Goal: Task Accomplishment & Management: Complete application form

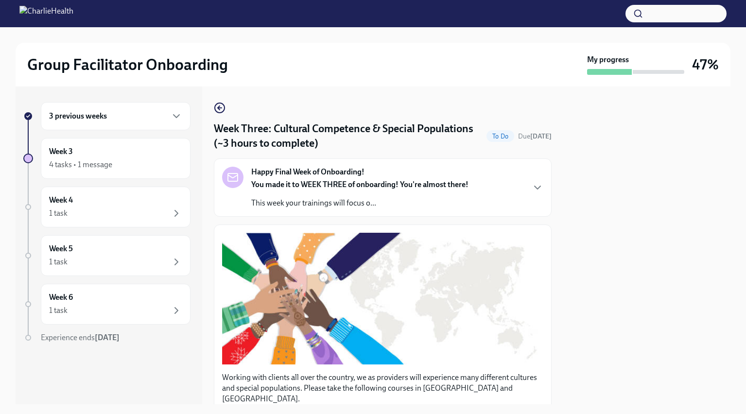
scroll to position [496, 0]
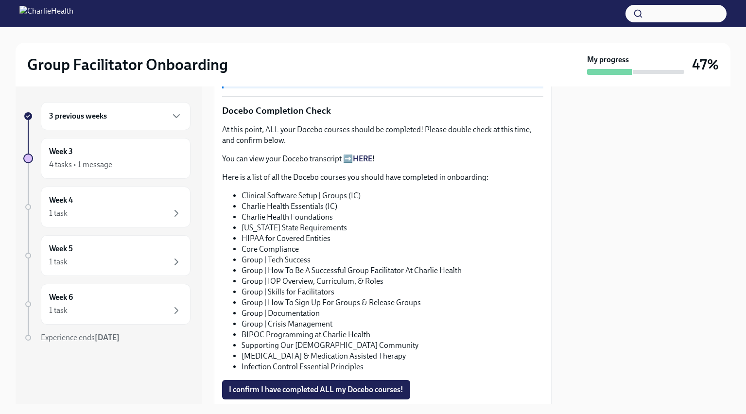
click at [364, 154] on link "HERE" at bounding box center [362, 158] width 19 height 9
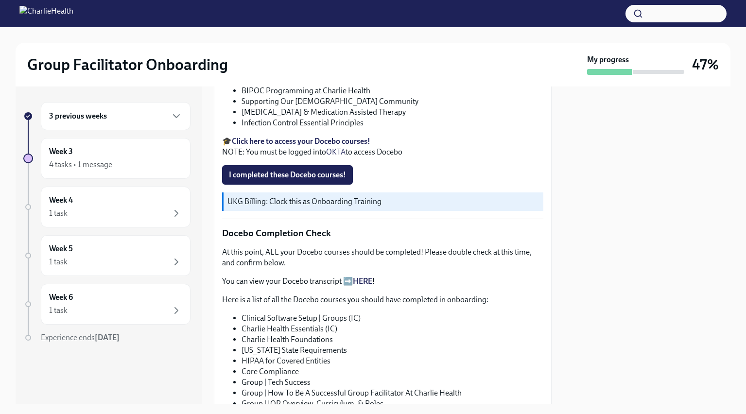
scroll to position [373, 0]
click at [366, 277] on link "HERE" at bounding box center [362, 281] width 19 height 9
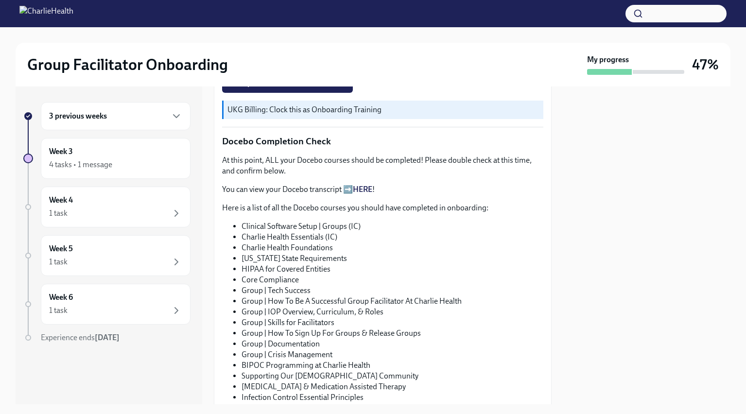
scroll to position [467, 0]
click at [360, 183] on link "HERE" at bounding box center [362, 187] width 19 height 9
click at [353, 183] on link "HERE" at bounding box center [362, 187] width 19 height 9
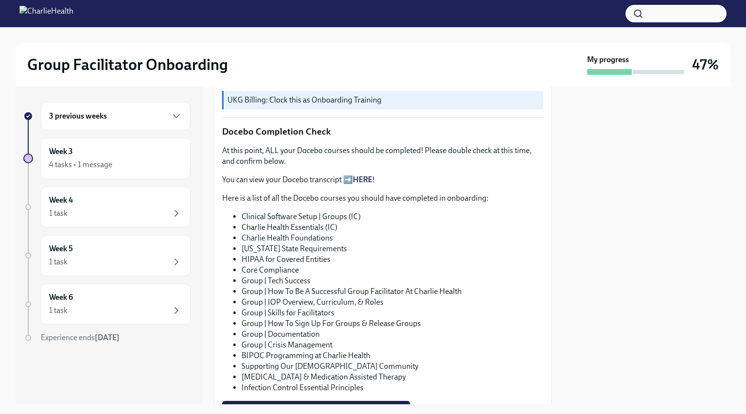
scroll to position [475, 0]
click at [364, 175] on link "HERE" at bounding box center [362, 179] width 19 height 9
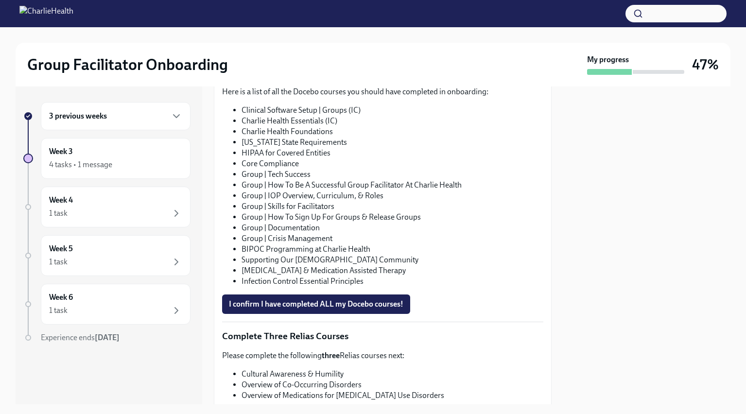
scroll to position [714, 0]
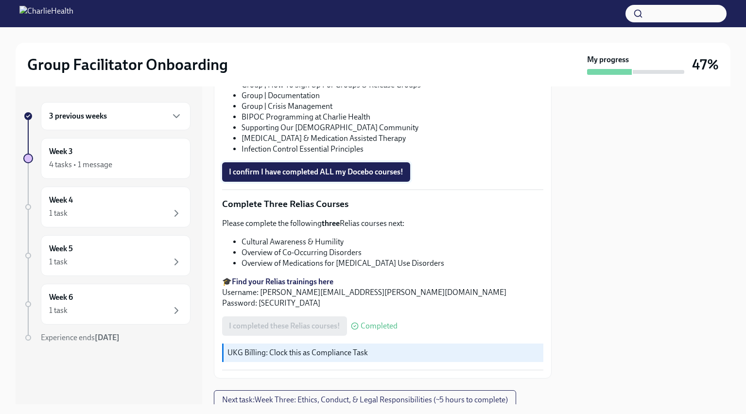
click at [339, 167] on span "I confirm I have completed ALL my Docebo courses!" at bounding box center [316, 172] width 174 height 10
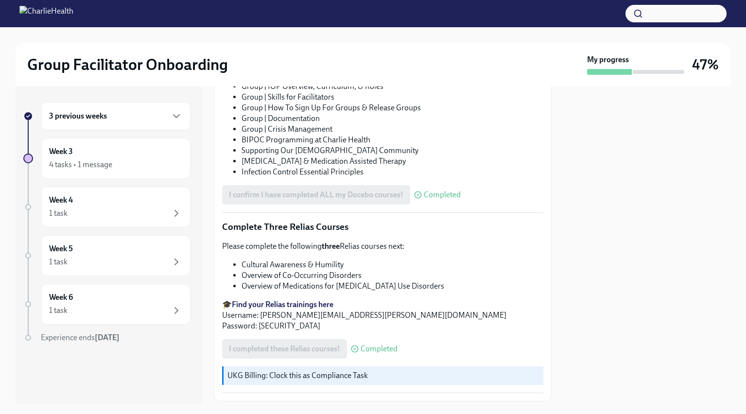
scroll to position [739, 0]
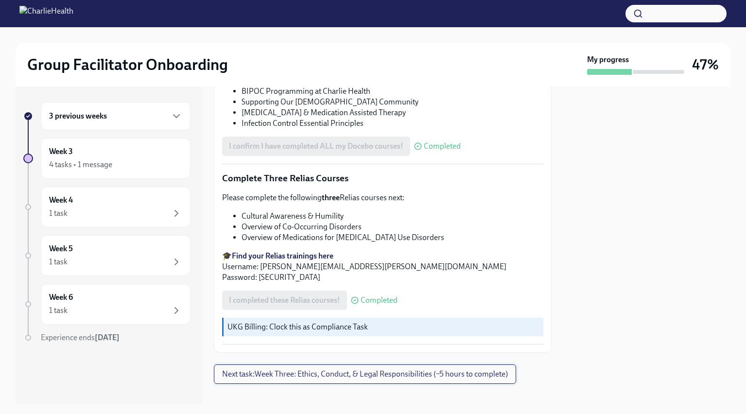
click at [324, 369] on span "Next task : Week Three: Ethics, Conduct, & Legal Responsibilities (~5 hours to …" at bounding box center [365, 374] width 286 height 10
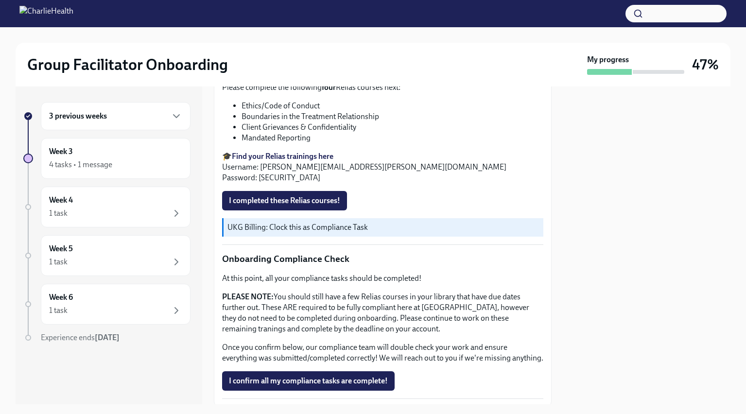
scroll to position [442, 0]
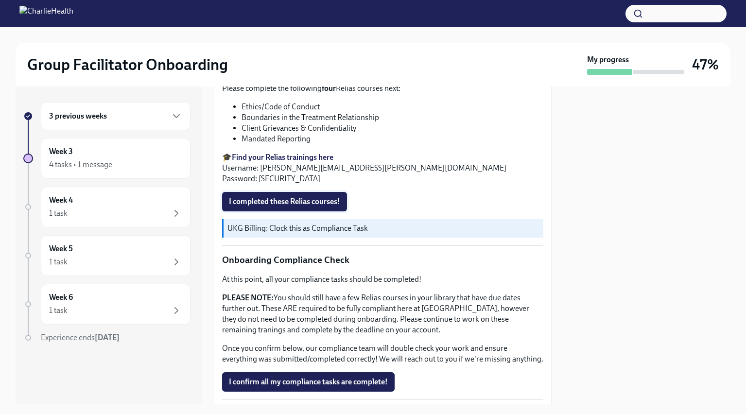
click at [310, 201] on span "I completed these Relias courses!" at bounding box center [284, 202] width 111 height 10
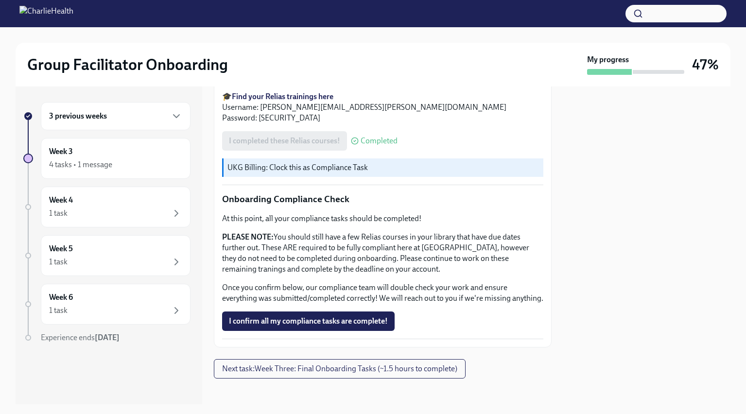
scroll to position [508, 0]
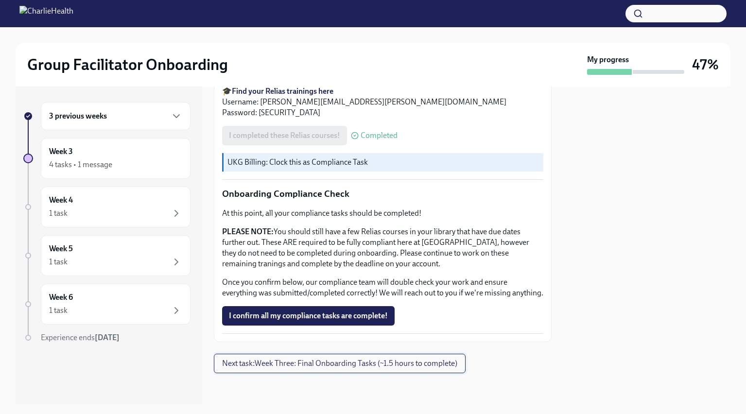
click at [329, 364] on span "Next task : Week Three: Final Onboarding Tasks (~1.5 hours to complete)" at bounding box center [339, 363] width 235 height 10
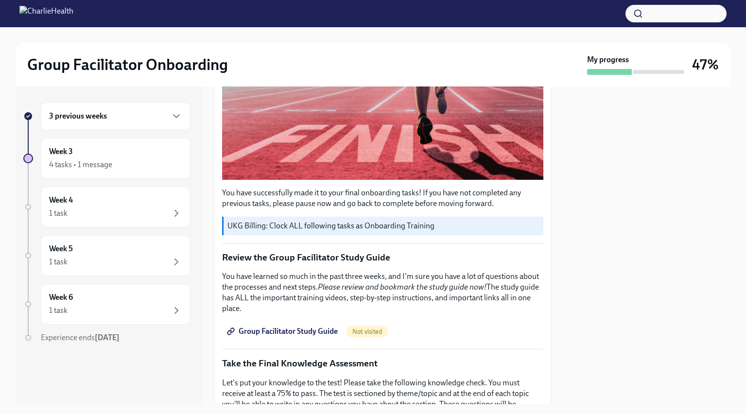
scroll to position [277, 0]
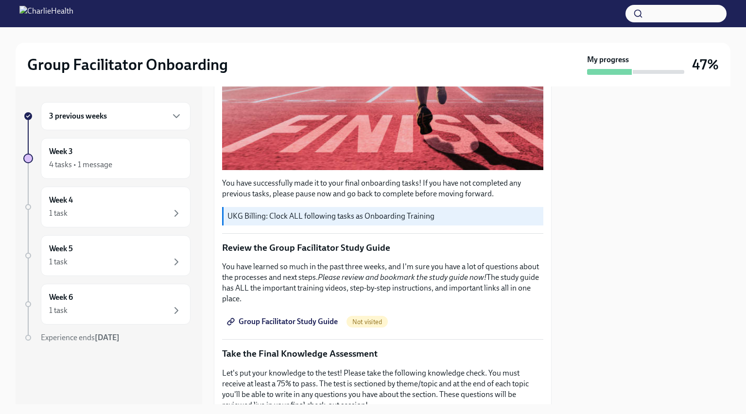
click at [320, 326] on span "Group Facilitator Study Guide" at bounding box center [283, 322] width 109 height 10
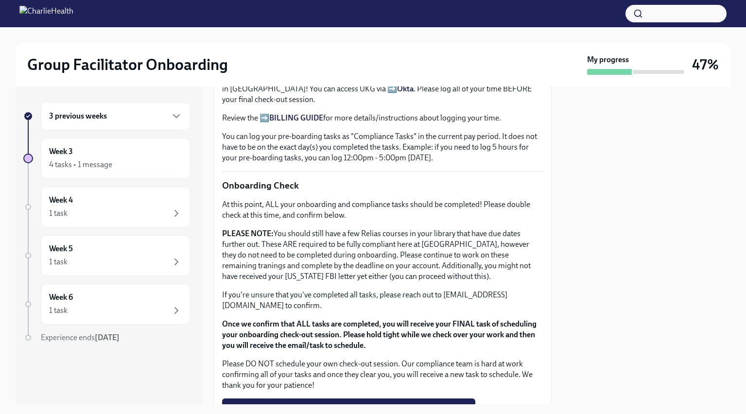
scroll to position [767, 0]
